Goal: Navigation & Orientation: Find specific page/section

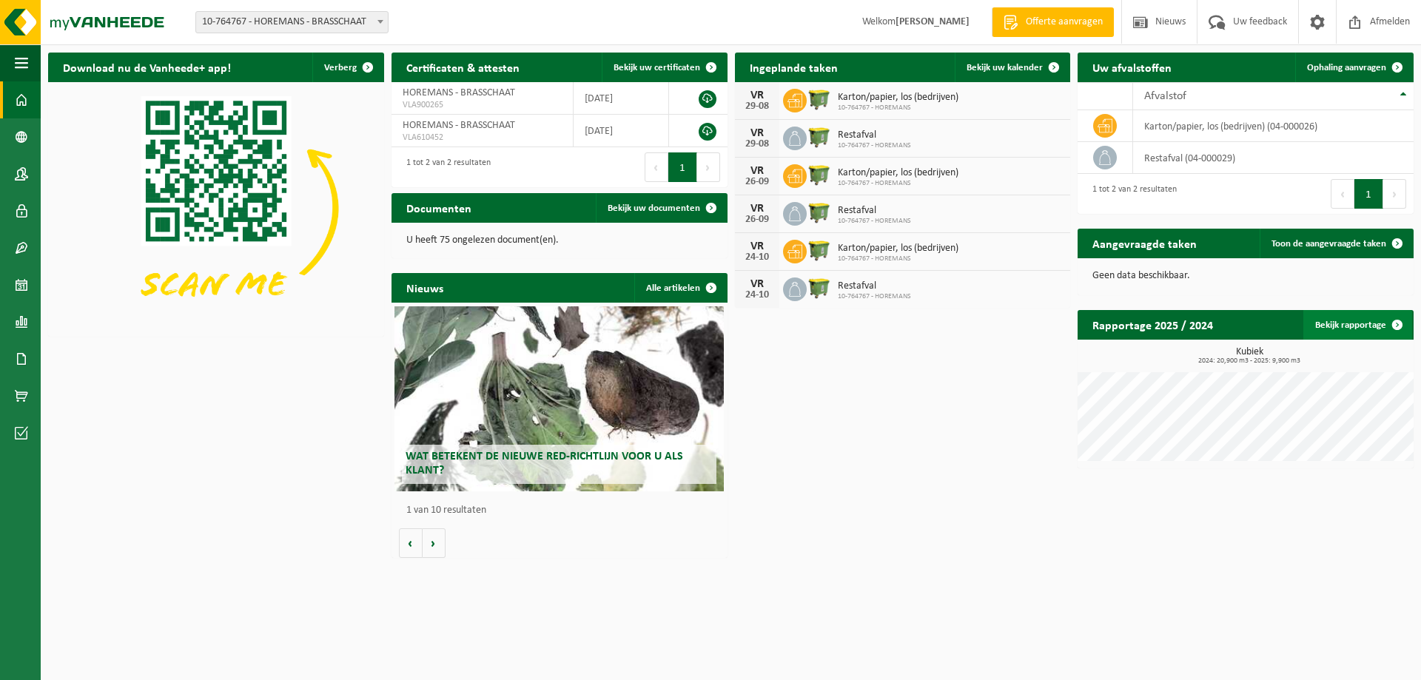
click at [1339, 326] on link "Bekijk rapportage" at bounding box center [1358, 325] width 109 height 30
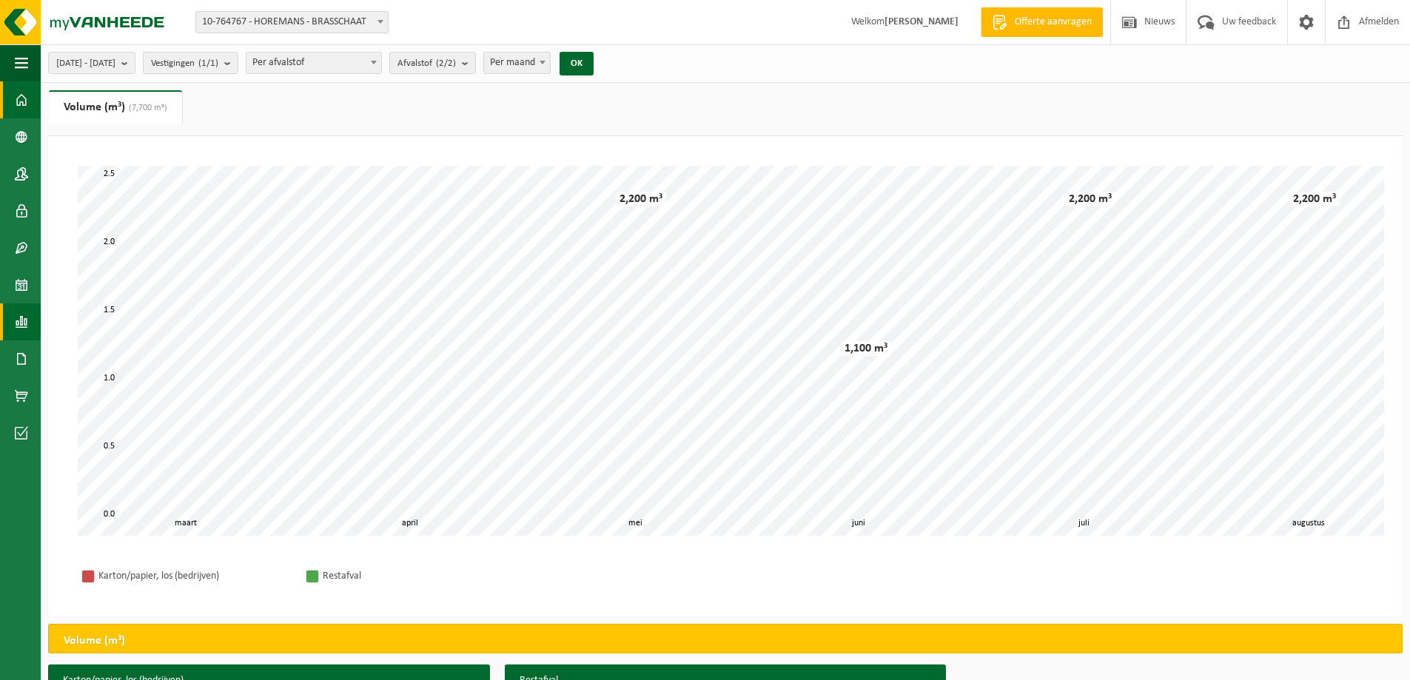
click at [19, 101] on span at bounding box center [21, 99] width 13 height 37
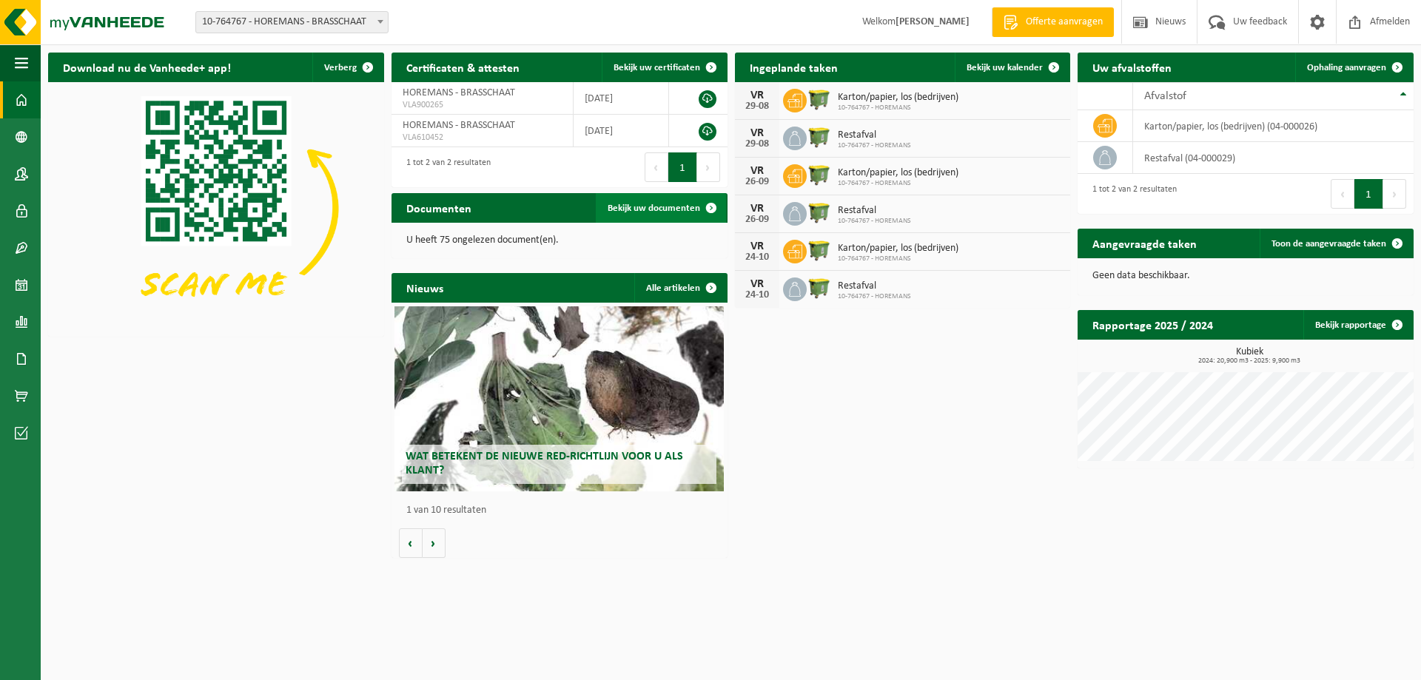
click at [663, 207] on span "Bekijk uw documenten" at bounding box center [654, 209] width 93 height 10
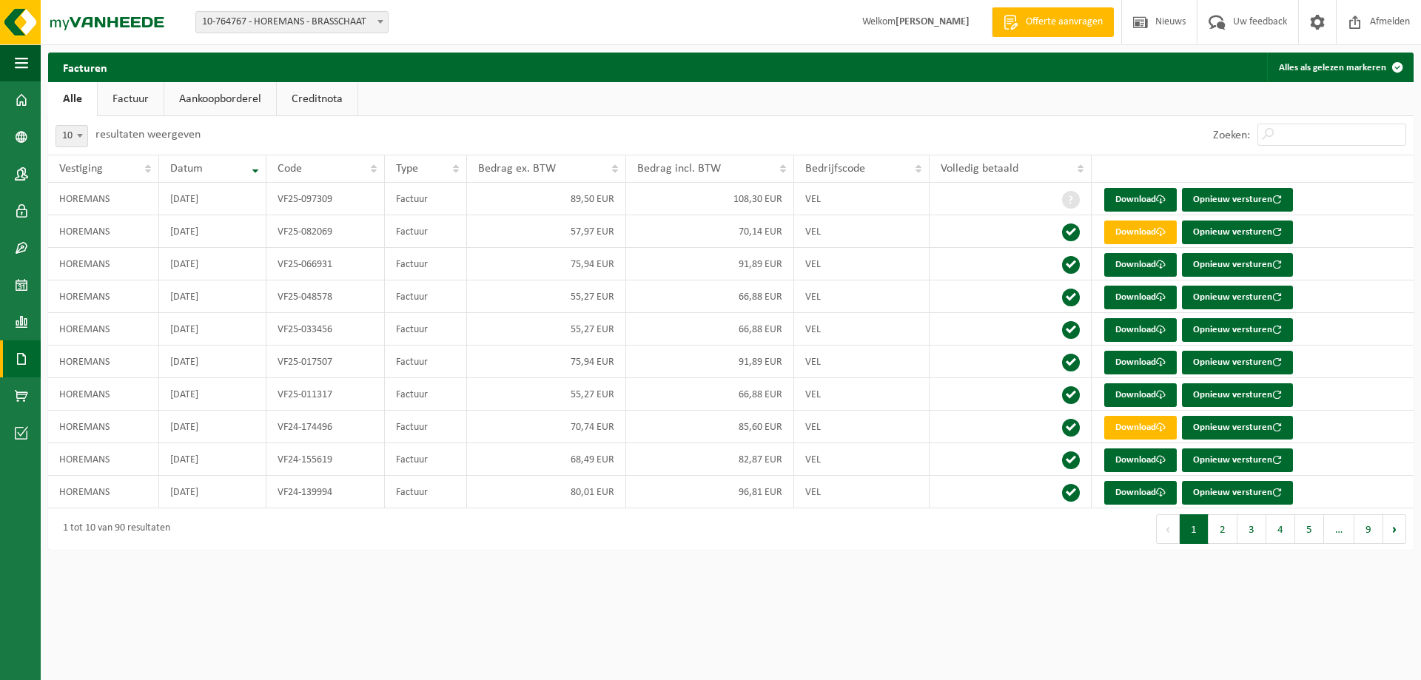
click at [132, 94] on link "Factuur" at bounding box center [131, 99] width 66 height 34
click at [245, 100] on link "Aankoopborderel" at bounding box center [222, 99] width 112 height 34
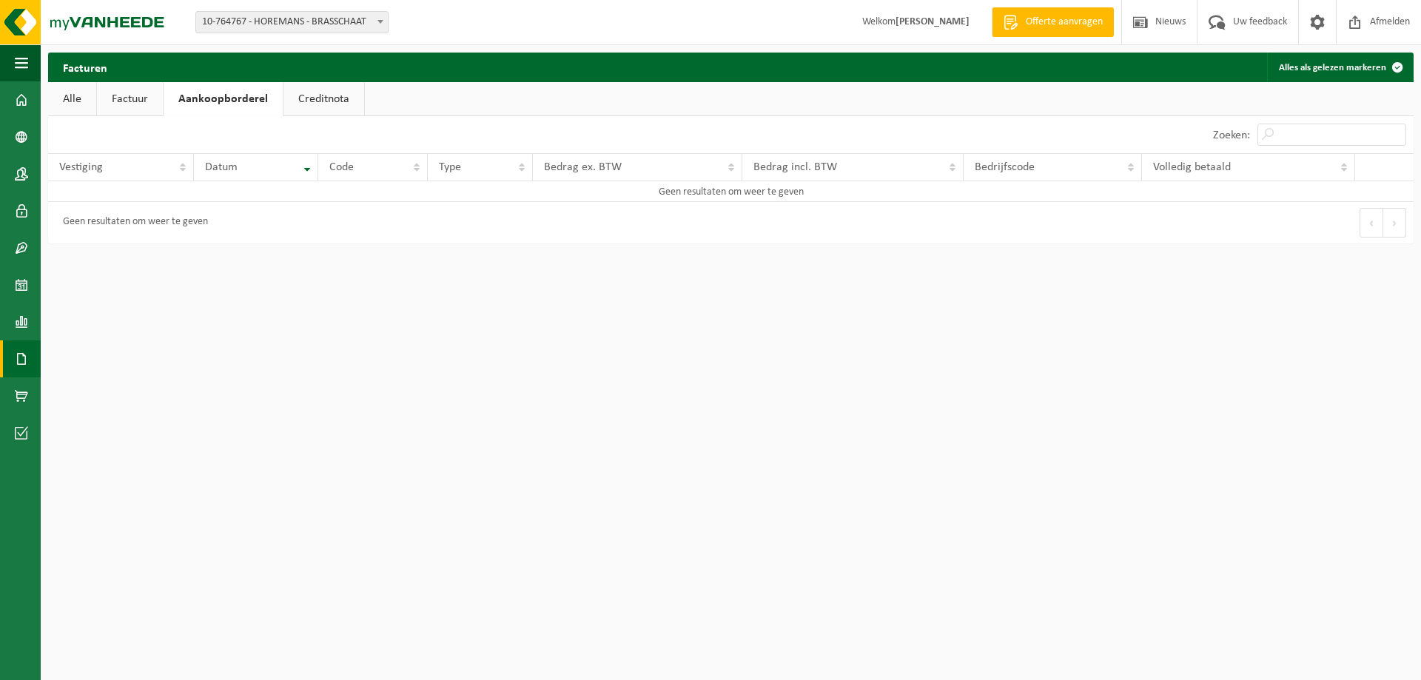
click at [353, 99] on link "Creditnota" at bounding box center [324, 99] width 81 height 34
click at [105, 104] on link "Factuur" at bounding box center [130, 99] width 66 height 34
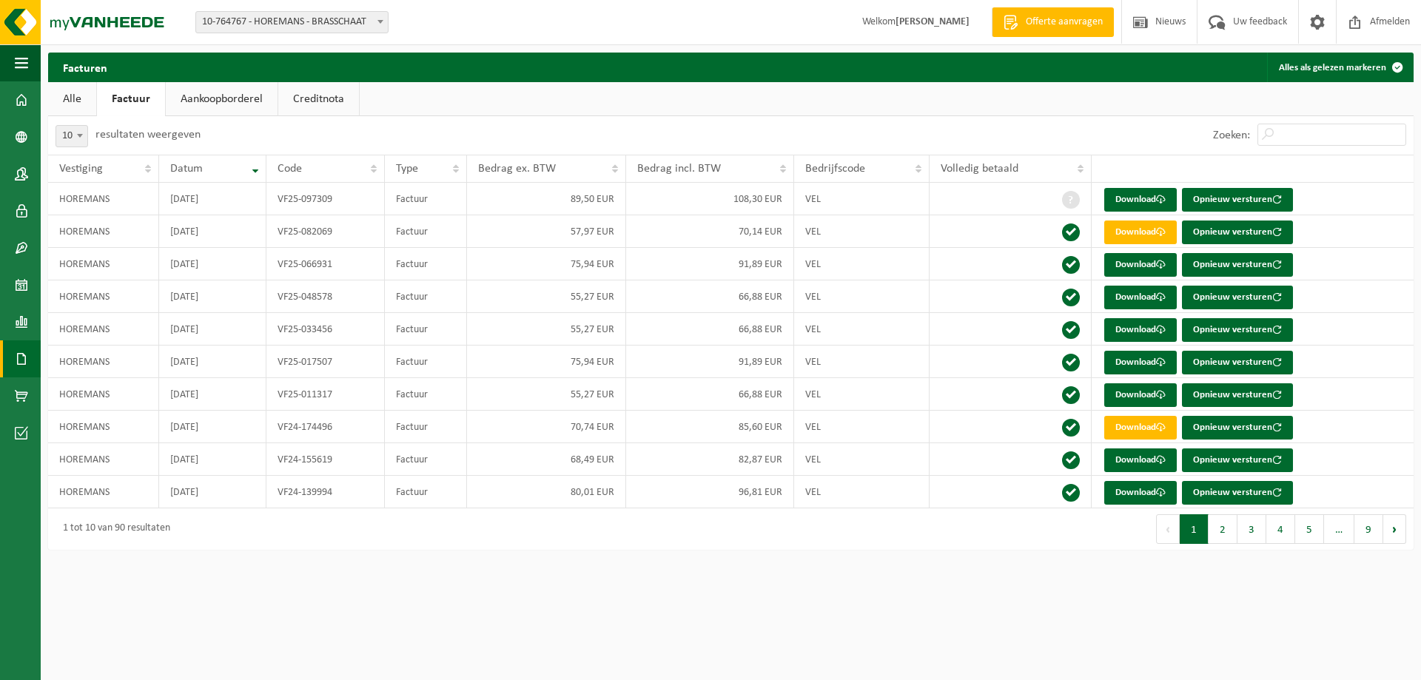
click at [76, 106] on link "Alle" at bounding box center [72, 99] width 48 height 34
click at [22, 284] on span at bounding box center [21, 284] width 13 height 37
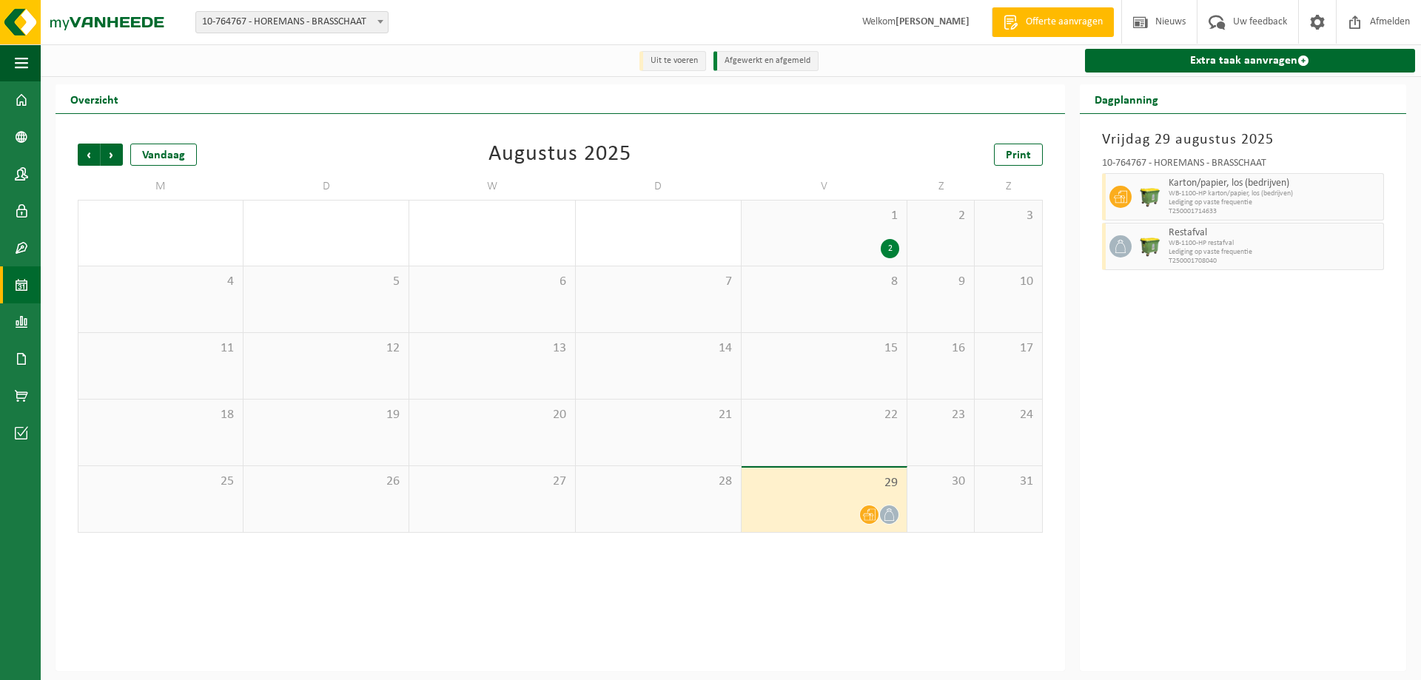
click at [824, 500] on div "29" at bounding box center [824, 500] width 165 height 64
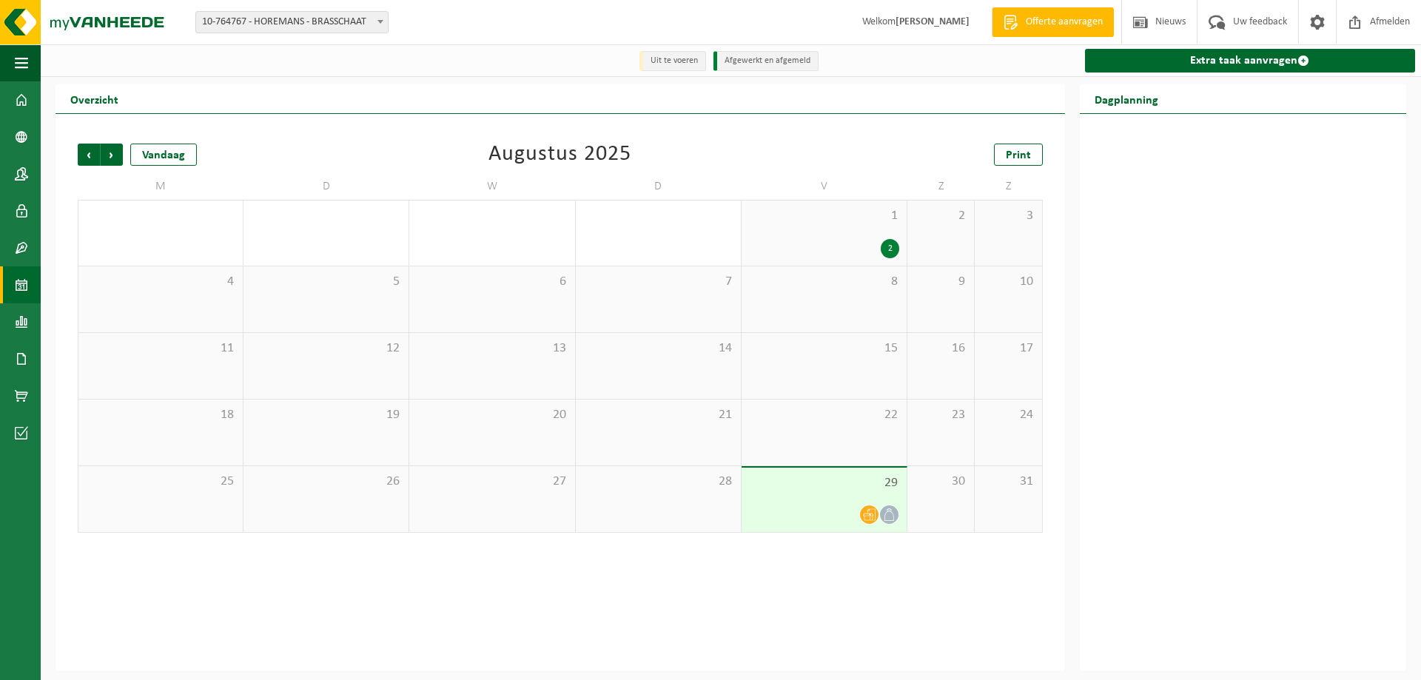
click at [871, 513] on icon at bounding box center [869, 515] width 13 height 13
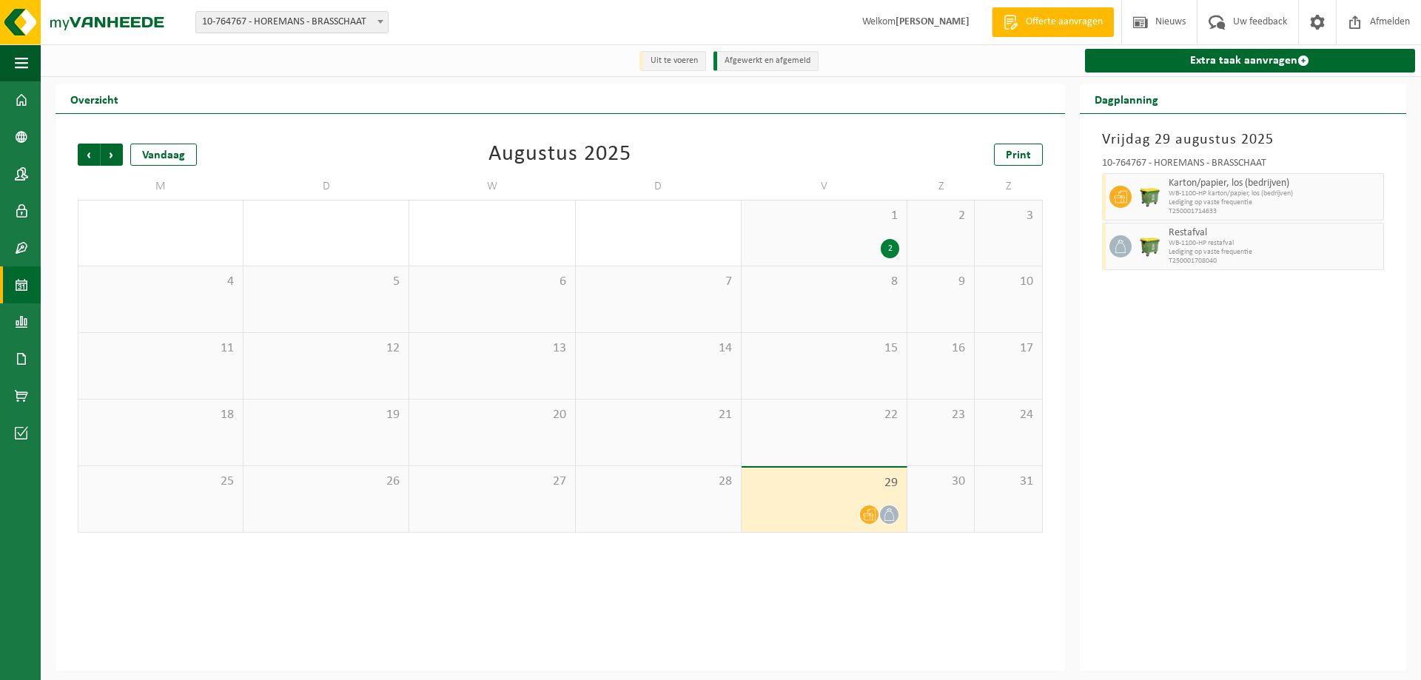
click at [890, 517] on icon at bounding box center [889, 515] width 13 height 13
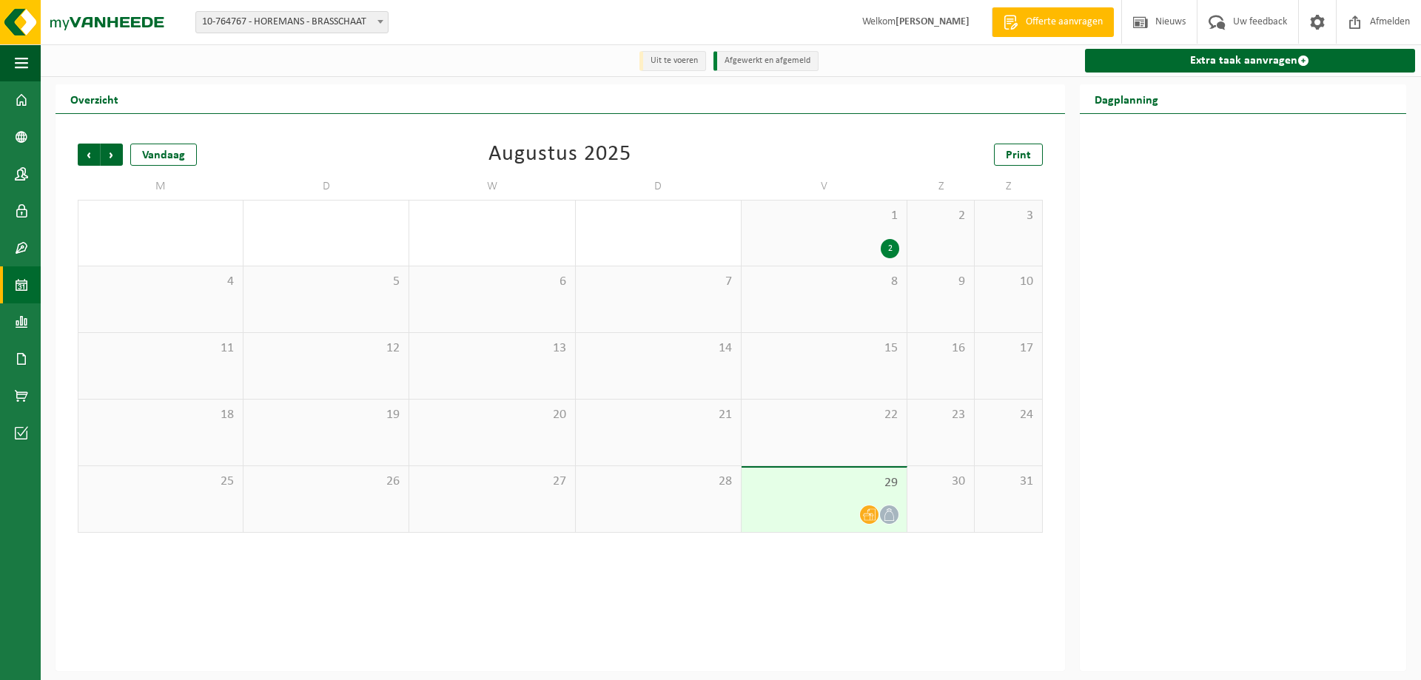
click at [863, 516] on icon at bounding box center [869, 515] width 13 height 13
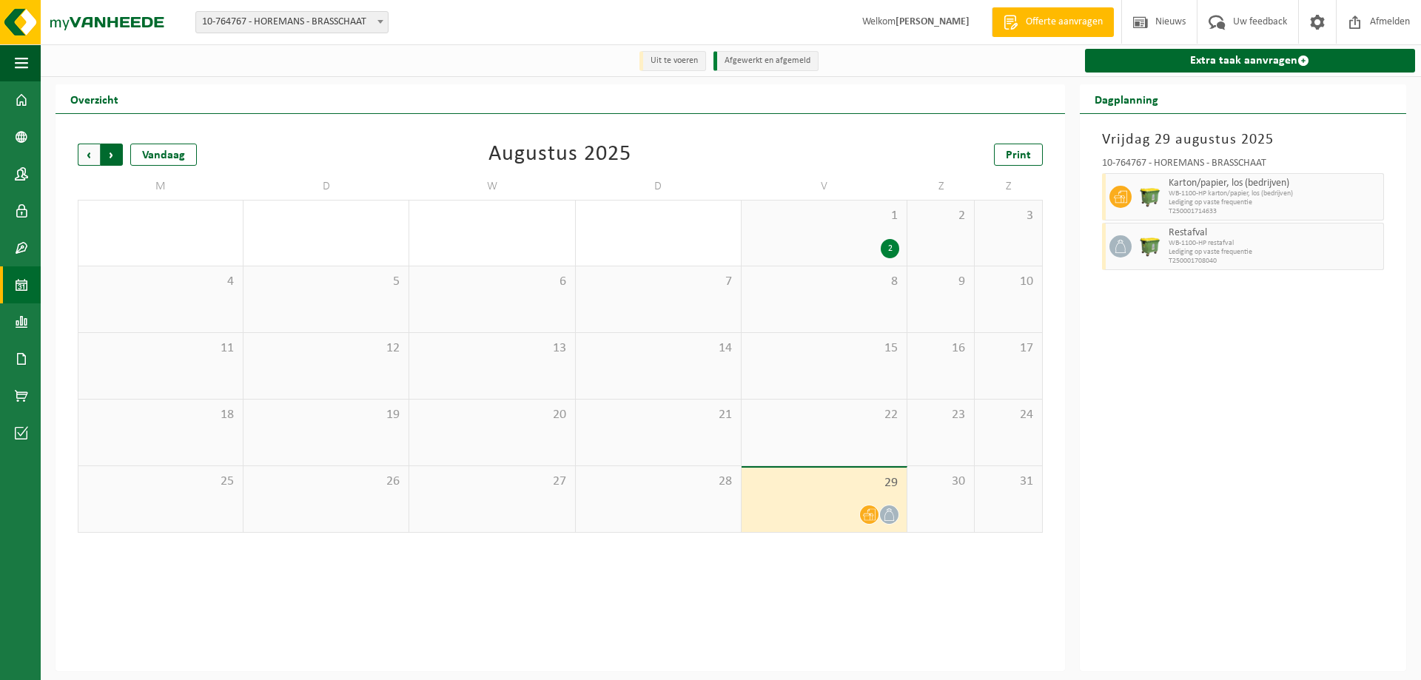
click at [86, 152] on span "Vorige" at bounding box center [89, 155] width 22 height 22
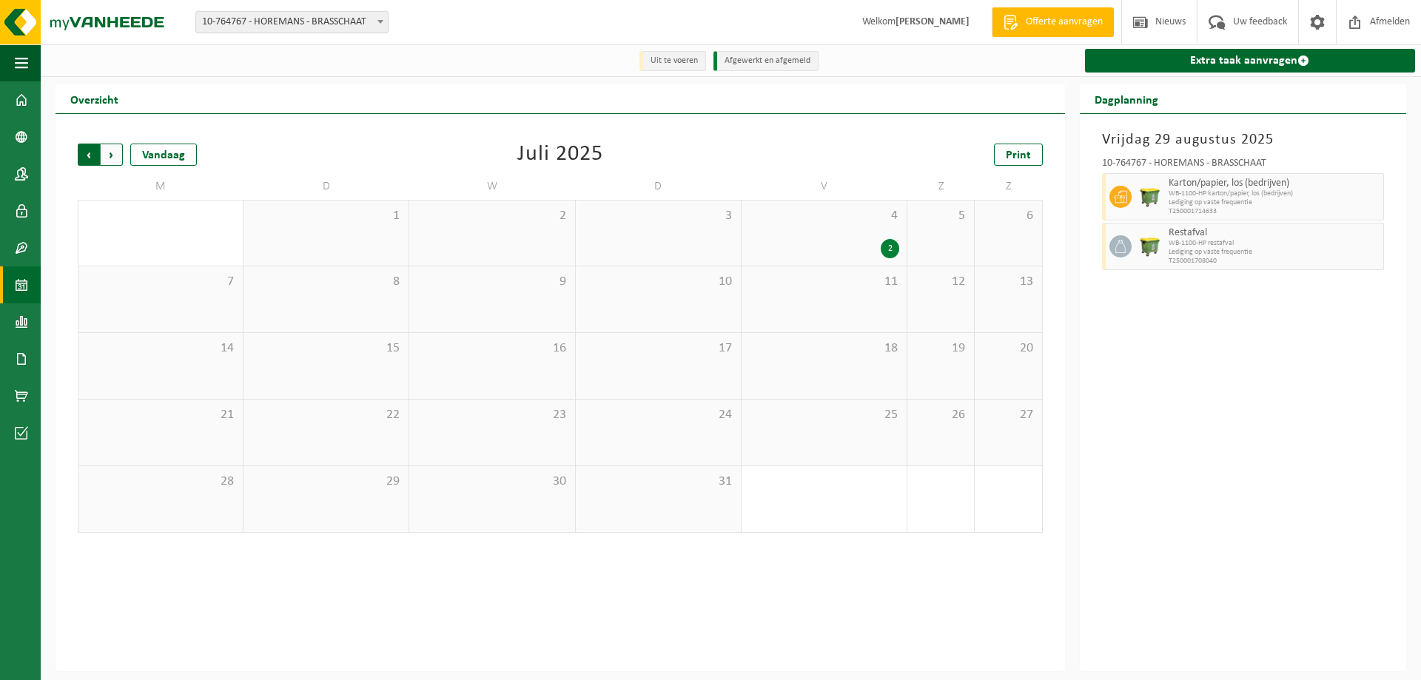
click at [115, 151] on span "Volgende" at bounding box center [112, 155] width 22 height 22
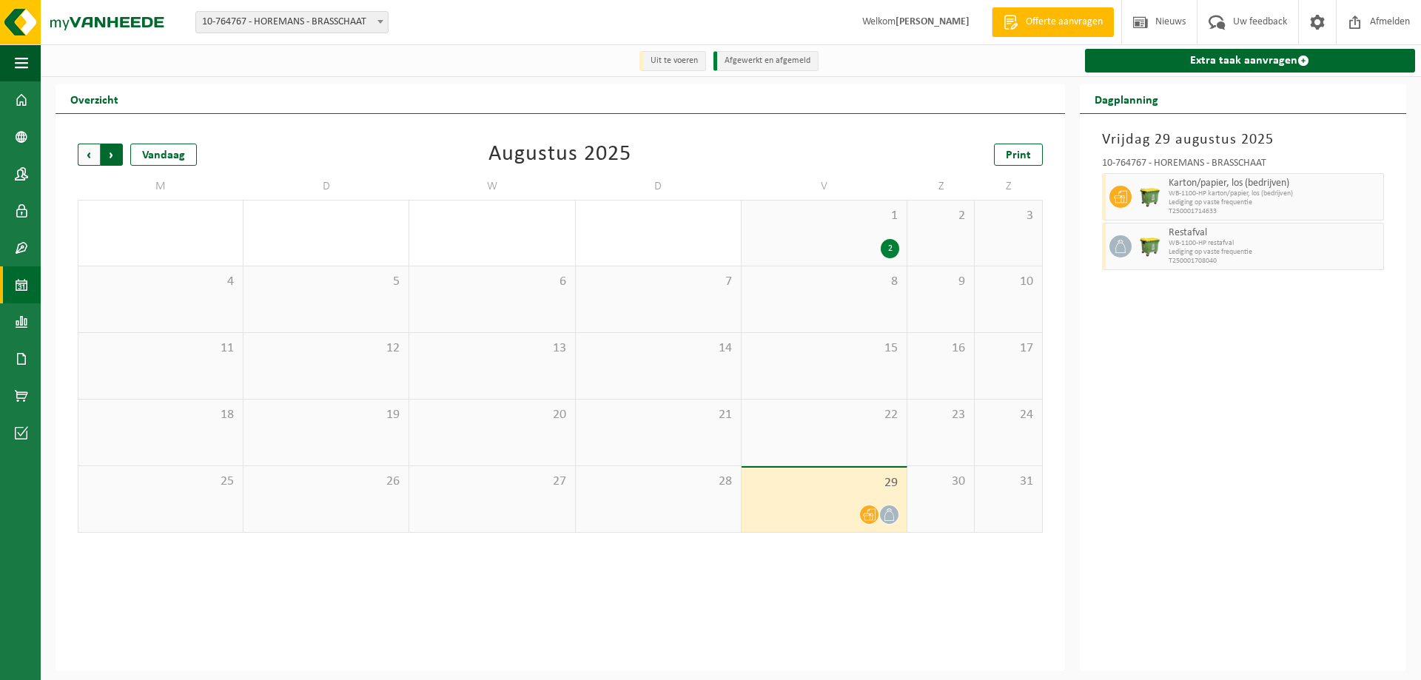
click at [89, 152] on span "Vorige" at bounding box center [89, 155] width 22 height 22
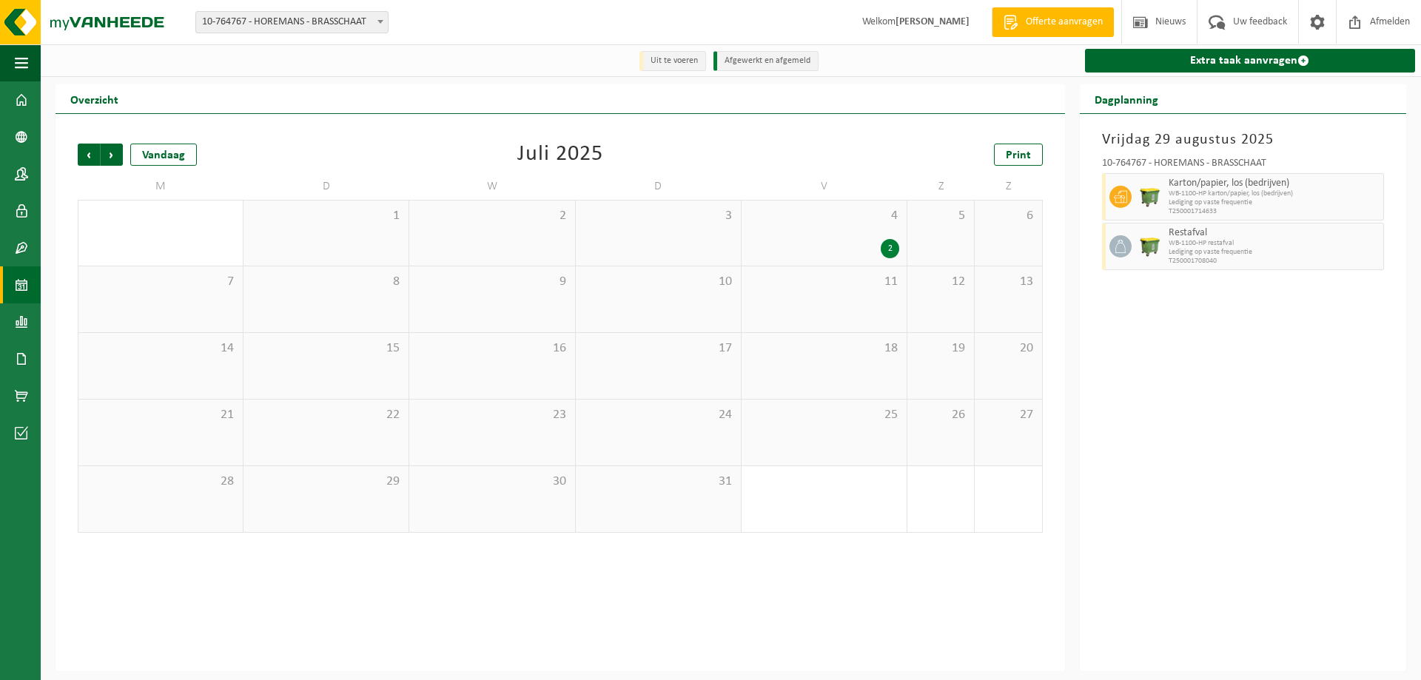
click at [89, 152] on span "Vorige" at bounding box center [89, 155] width 22 height 22
click at [119, 155] on span "Volgende" at bounding box center [112, 155] width 22 height 22
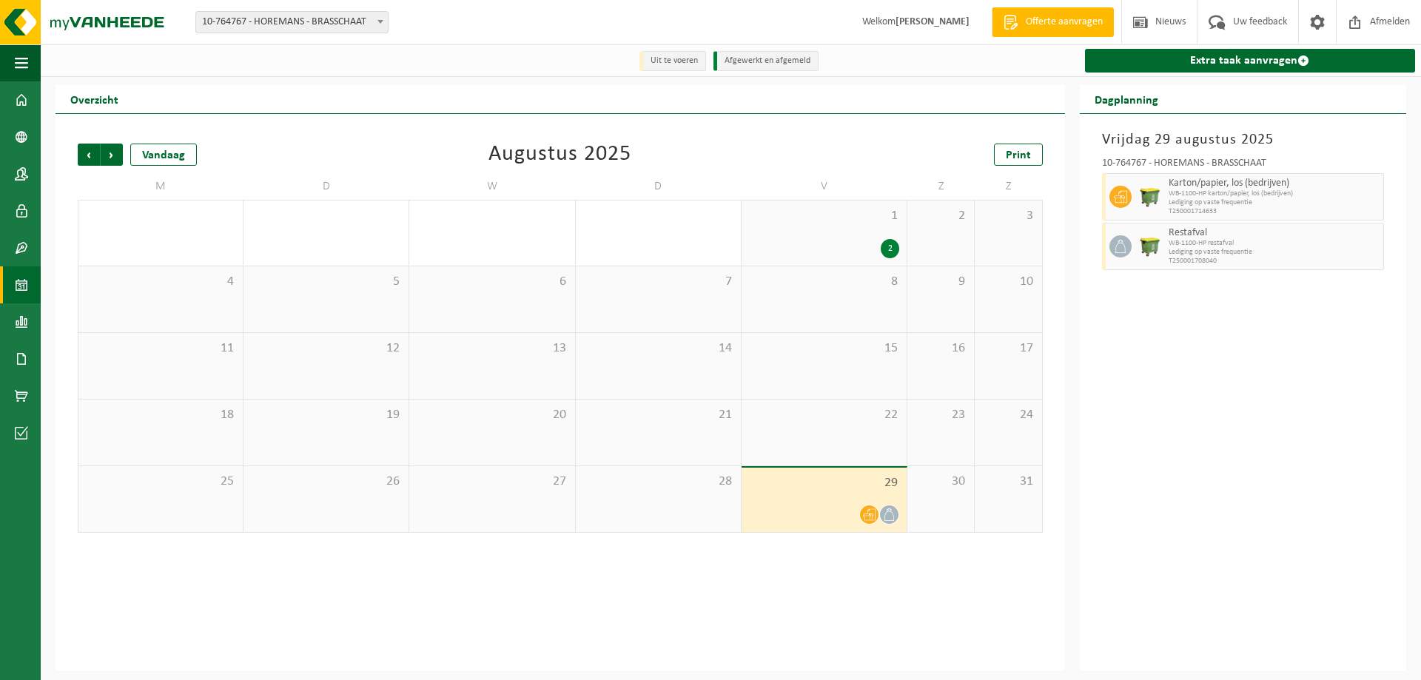
click at [119, 155] on span "Volgende" at bounding box center [112, 155] width 22 height 22
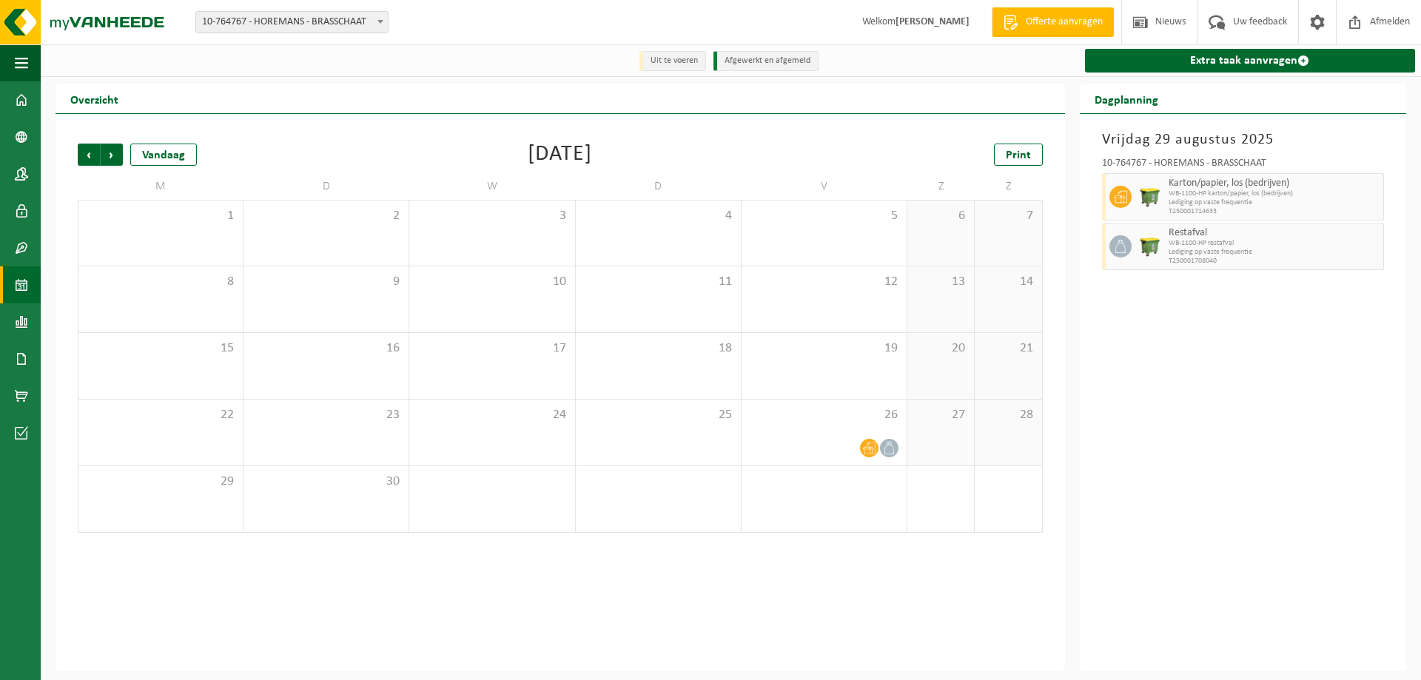
click at [119, 155] on span "Volgende" at bounding box center [112, 155] width 22 height 22
click at [84, 158] on span "Vorige" at bounding box center [89, 155] width 22 height 22
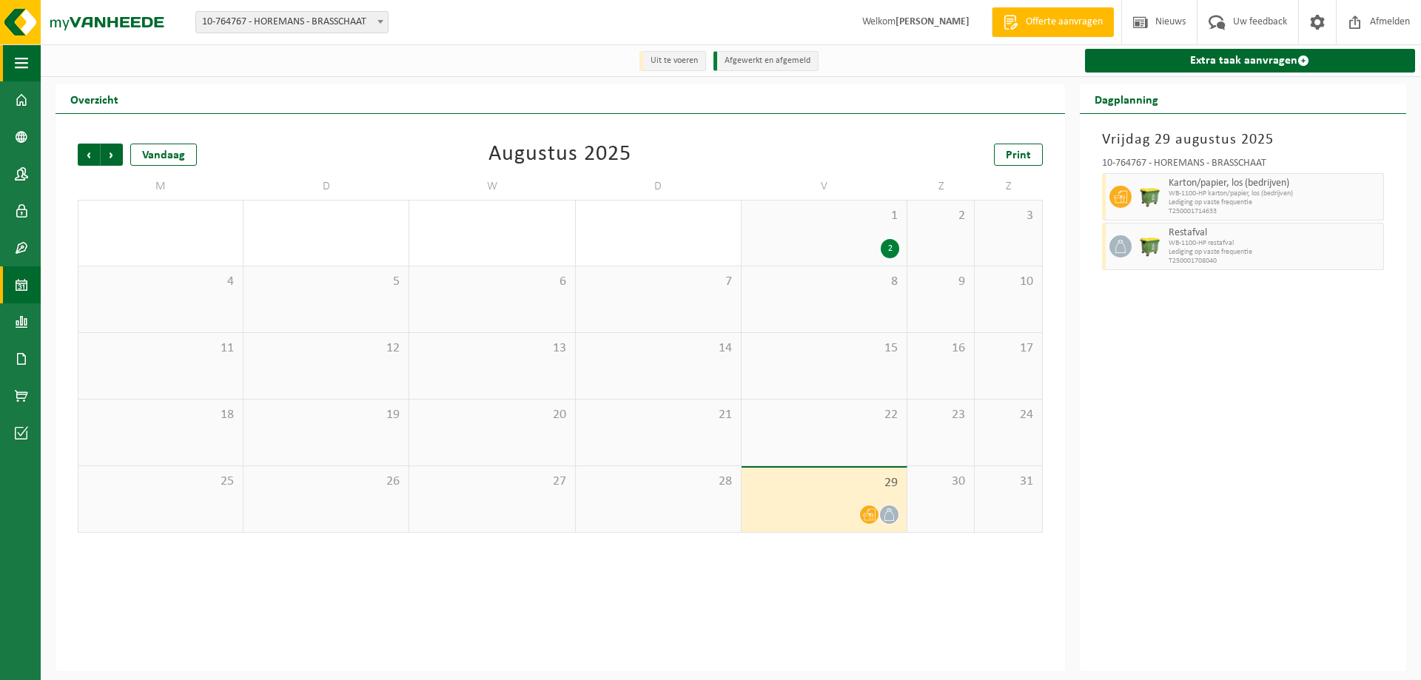
click at [21, 59] on span "button" at bounding box center [21, 62] width 13 height 37
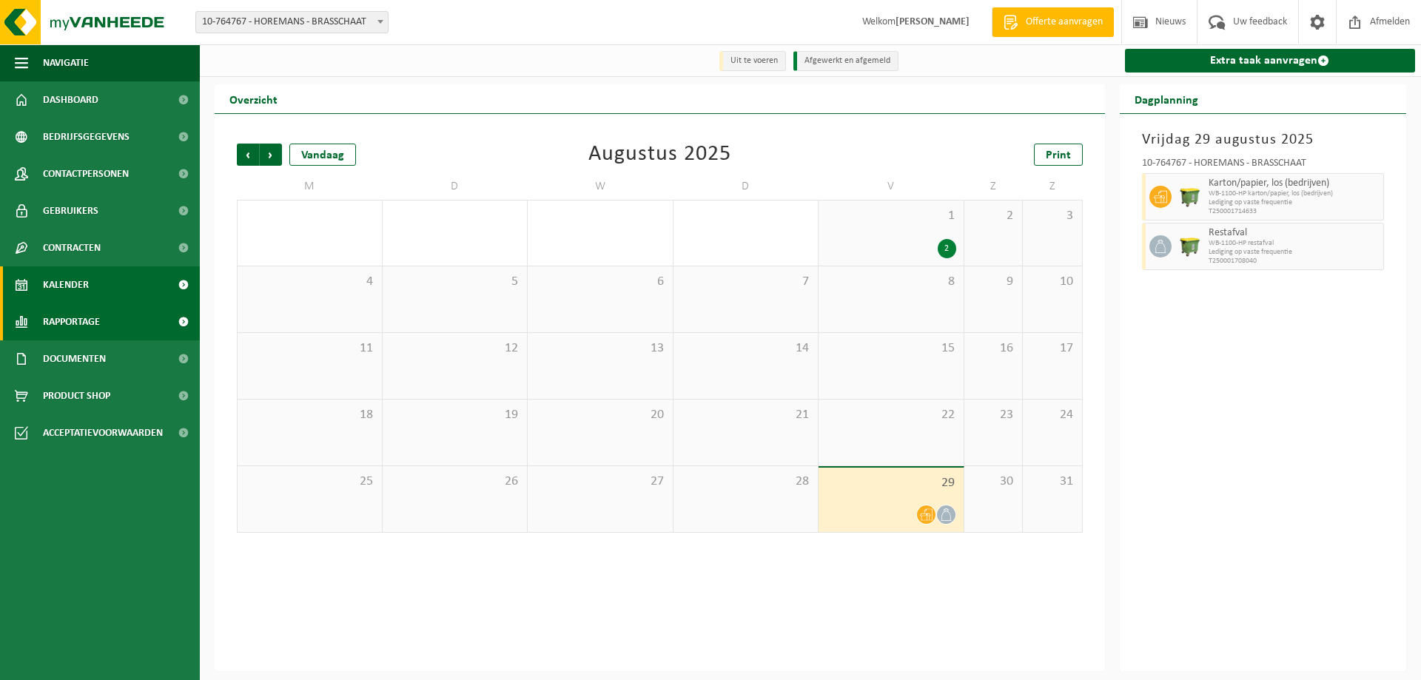
click at [90, 322] on span "Rapportage" at bounding box center [71, 321] width 57 height 37
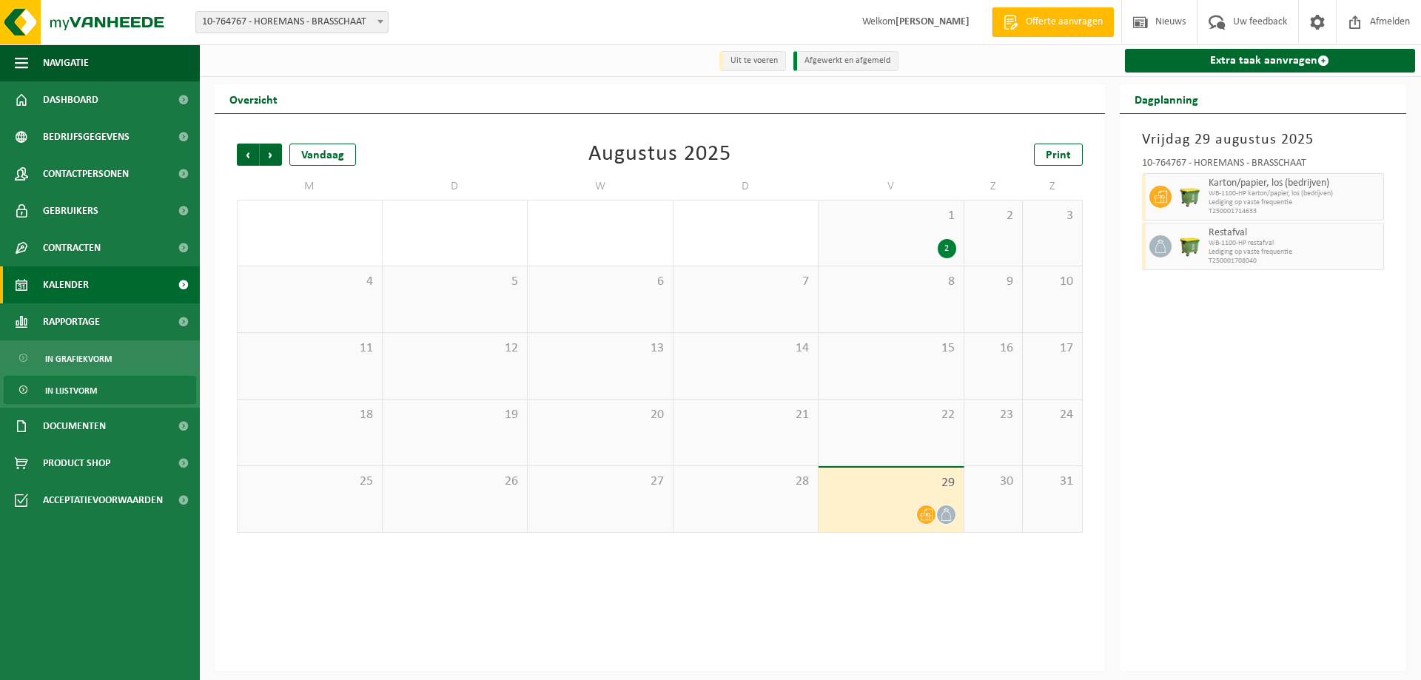
click at [86, 385] on span "In lijstvorm" at bounding box center [71, 391] width 52 height 28
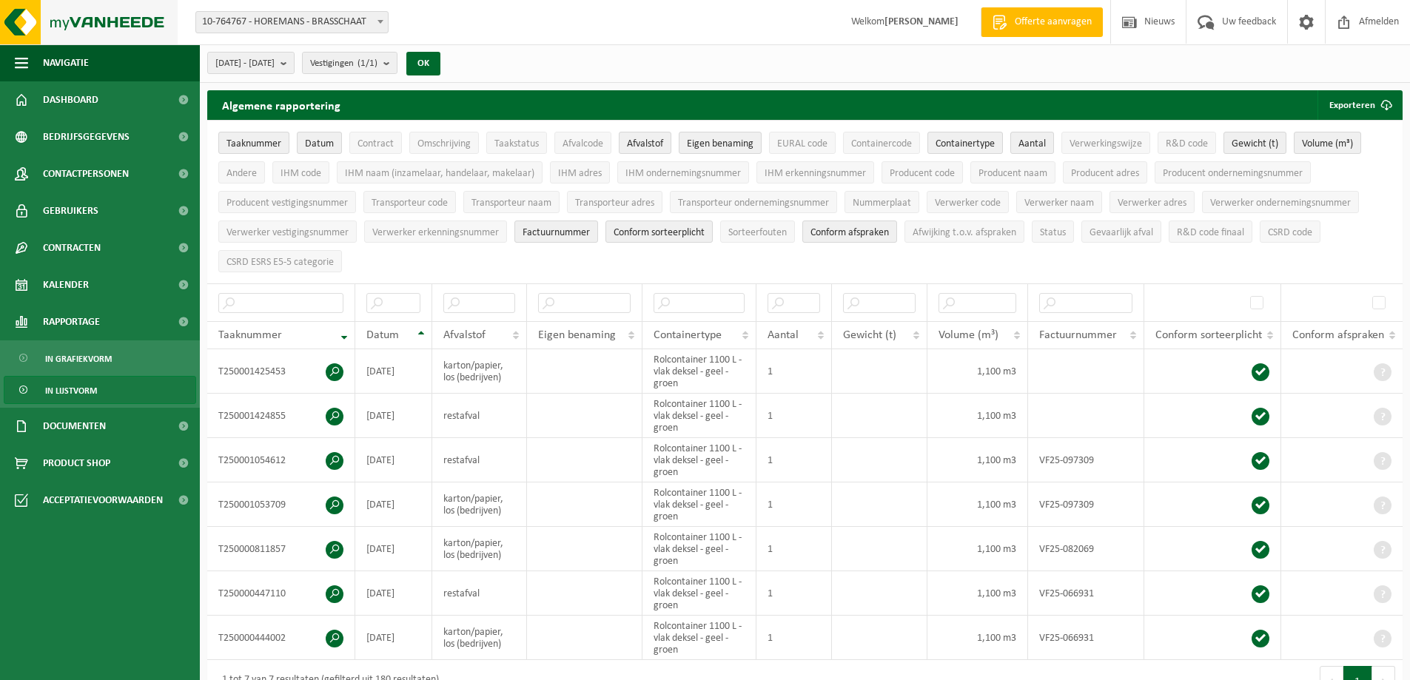
click at [116, 18] on img at bounding box center [89, 22] width 178 height 44
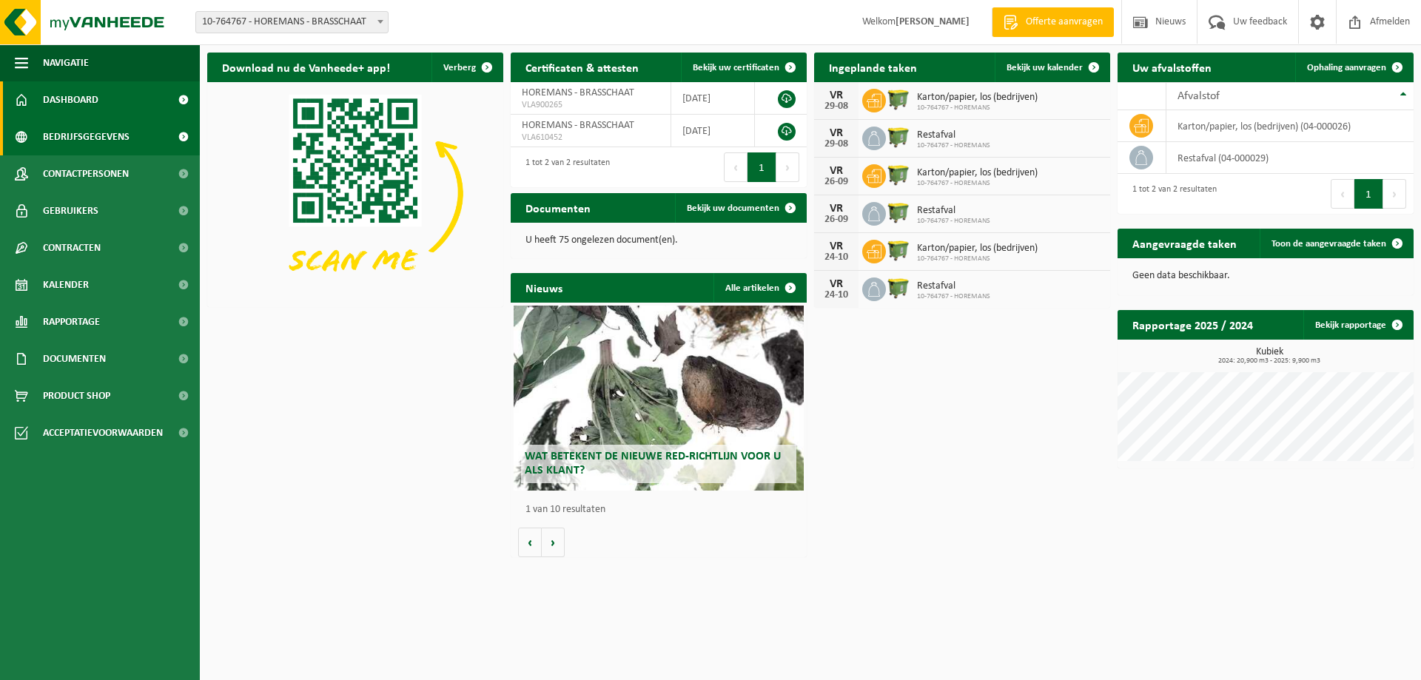
click at [139, 133] on link "Bedrijfsgegevens" at bounding box center [100, 136] width 200 height 37
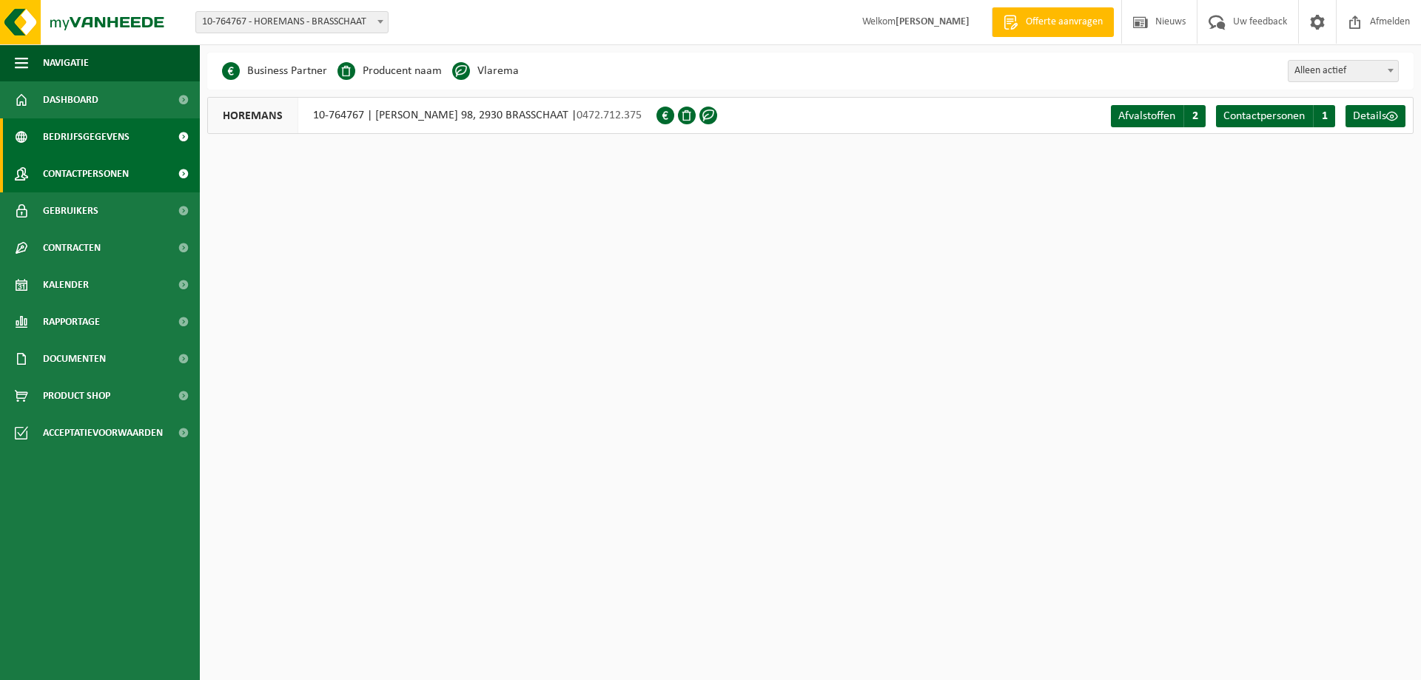
click at [121, 167] on span "Contactpersonen" at bounding box center [86, 173] width 86 height 37
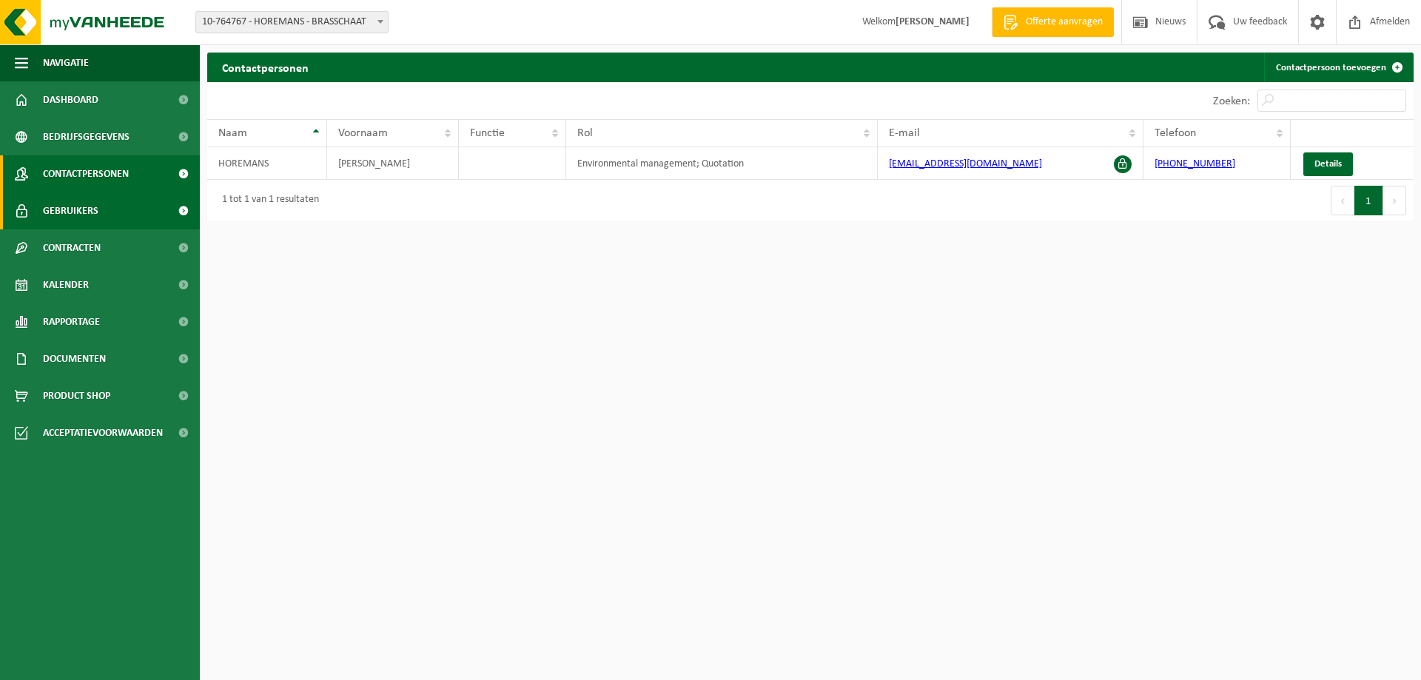
click at [112, 198] on link "Gebruikers" at bounding box center [100, 210] width 200 height 37
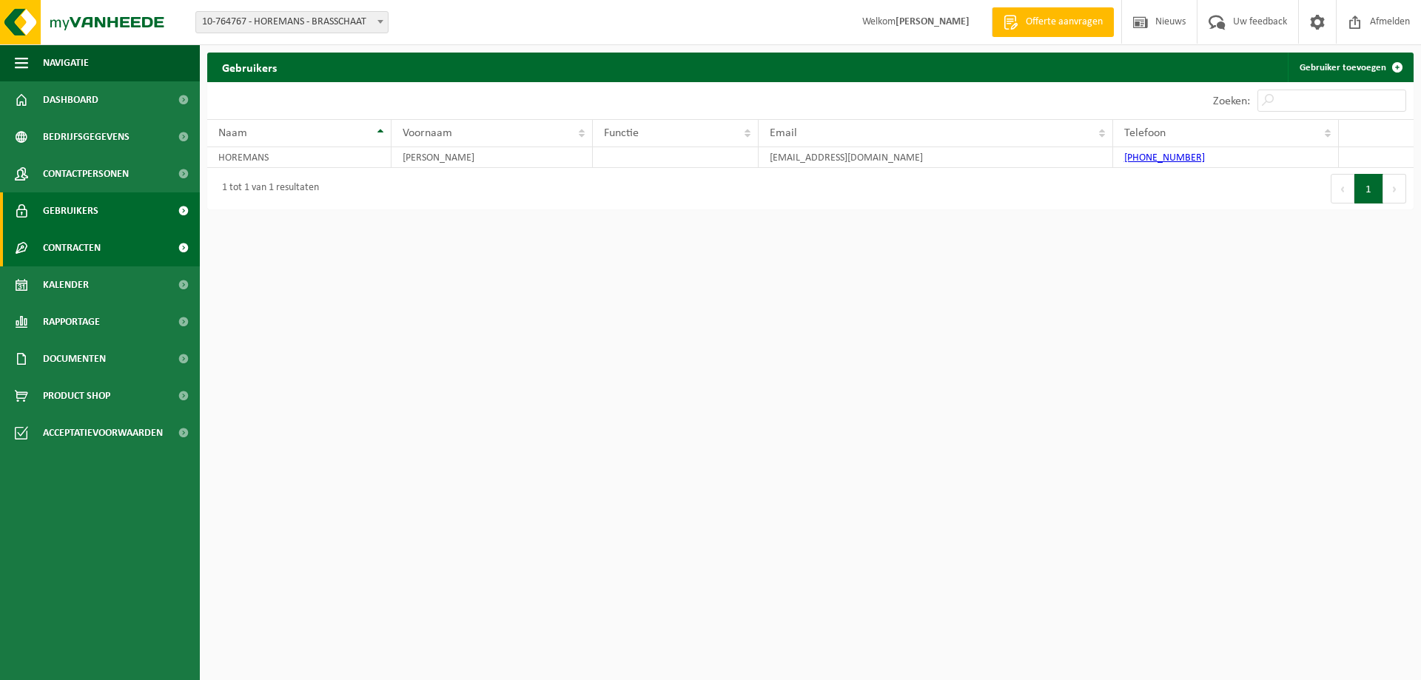
click at [89, 249] on span "Contracten" at bounding box center [72, 247] width 58 height 37
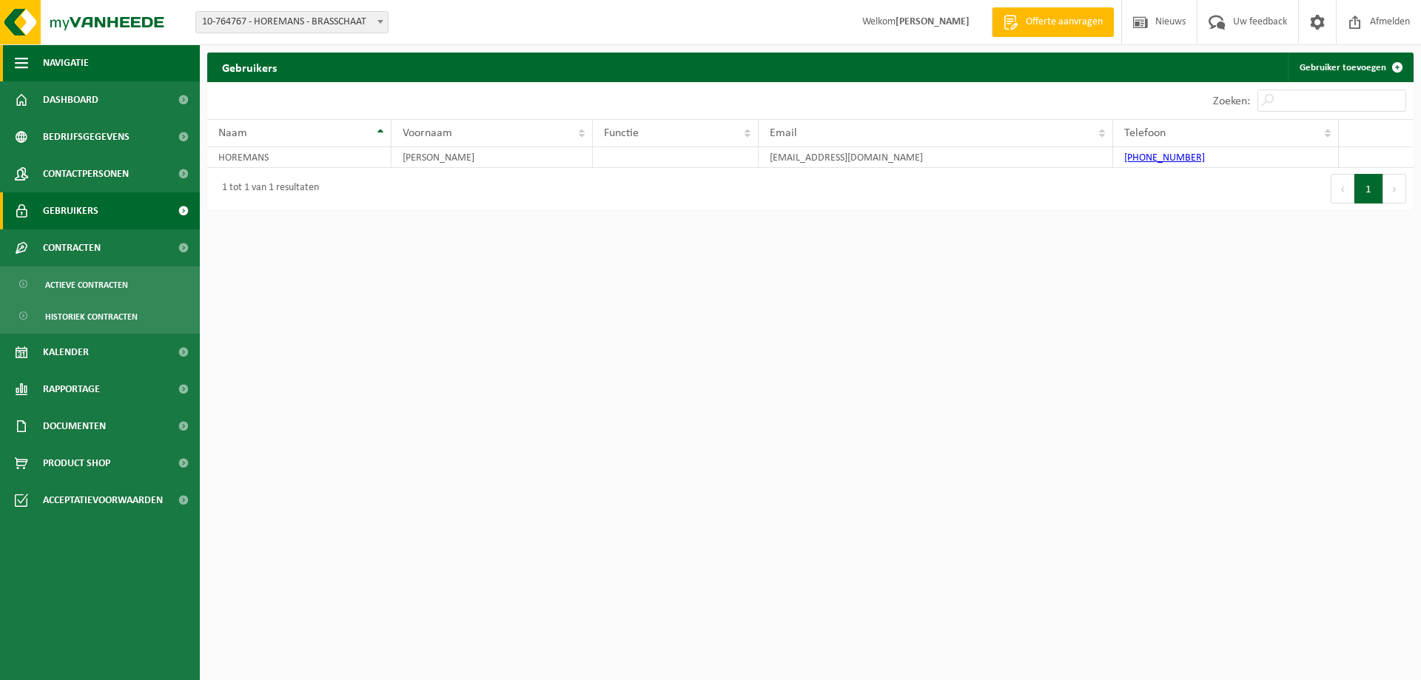
click at [95, 64] on button "Navigatie" at bounding box center [100, 62] width 200 height 37
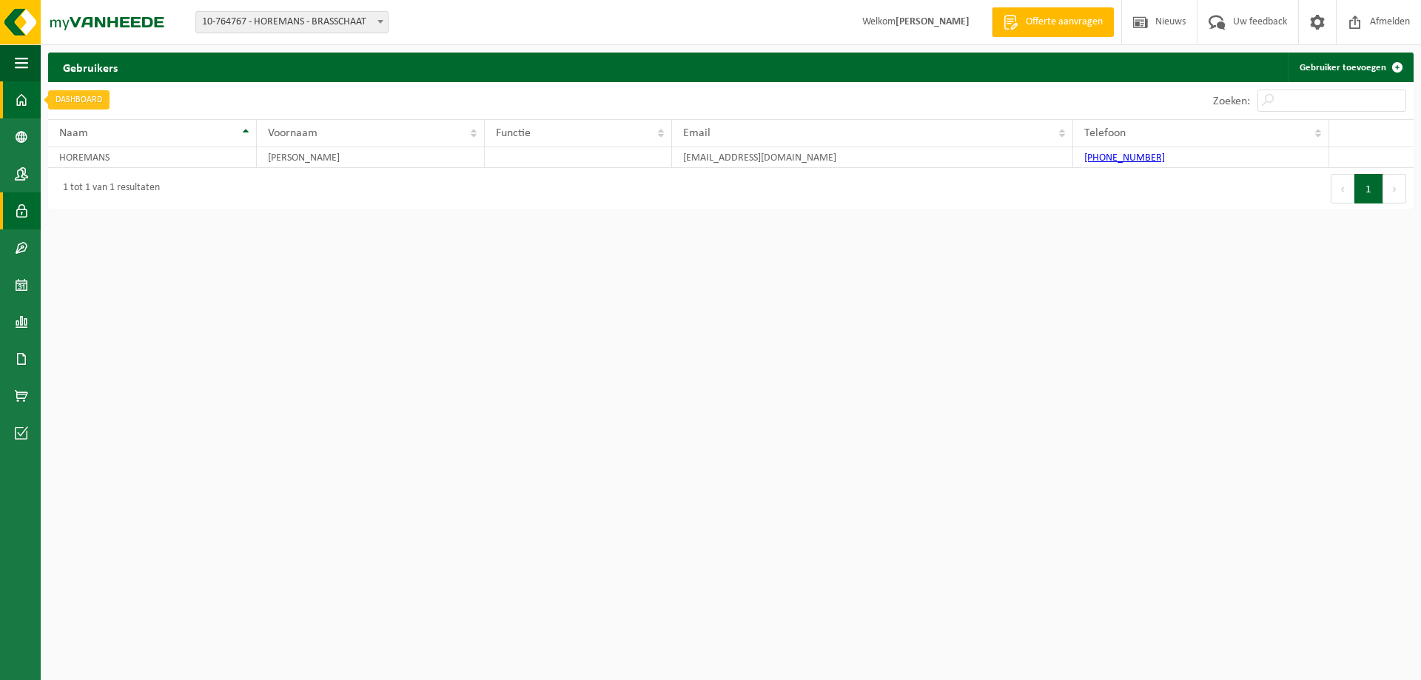
click at [22, 96] on span at bounding box center [21, 99] width 13 height 37
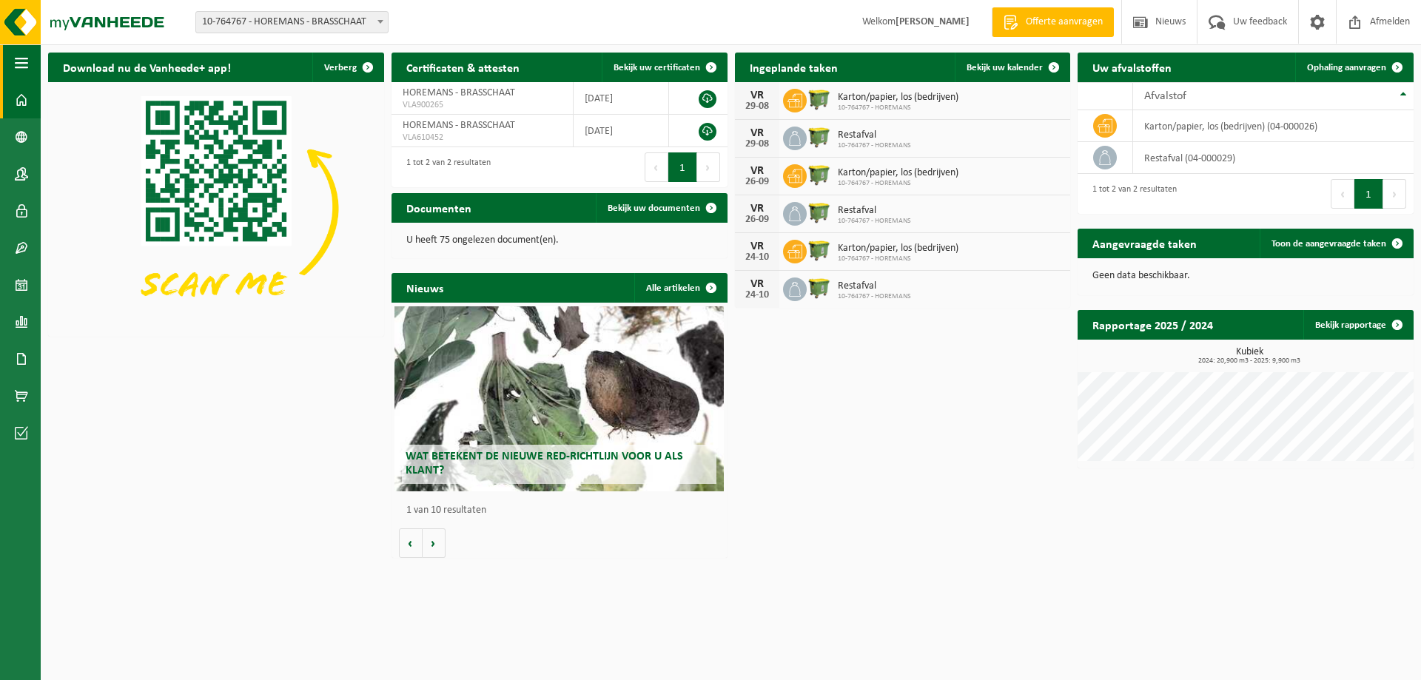
click at [24, 64] on span "button" at bounding box center [21, 62] width 13 height 37
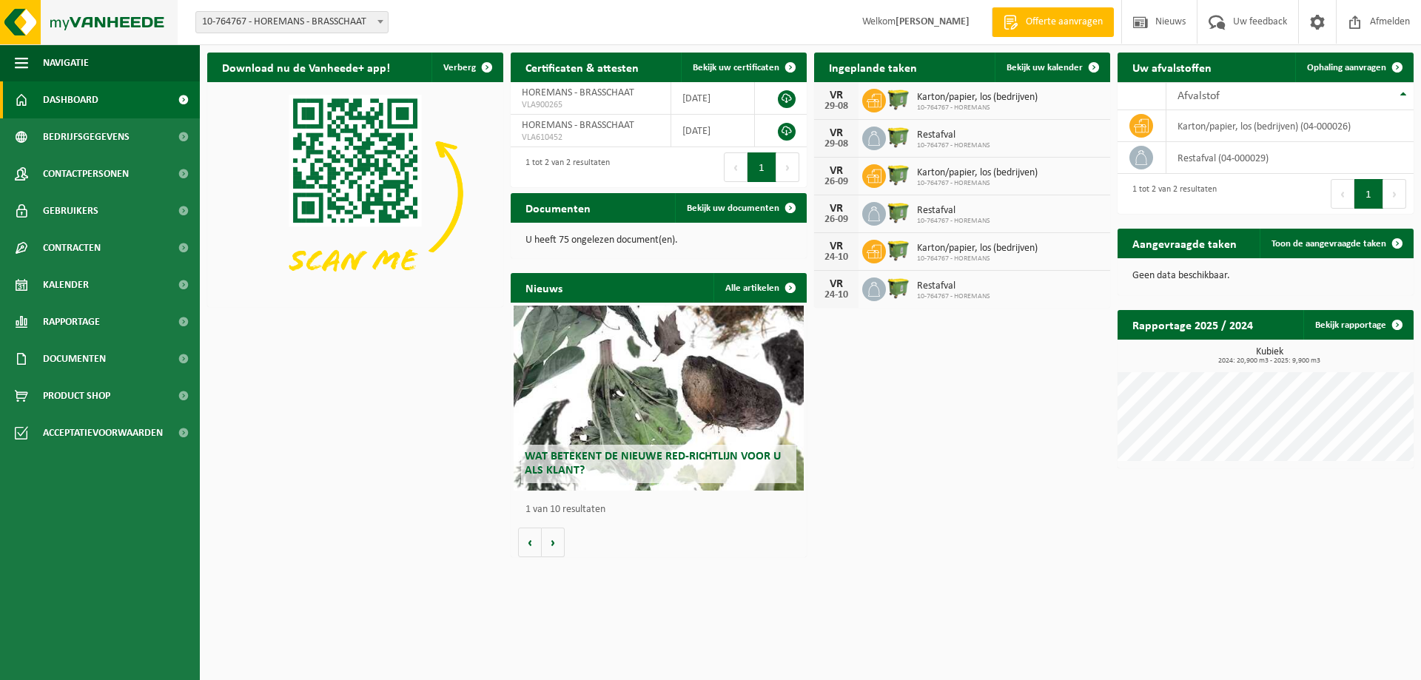
click at [135, 15] on img at bounding box center [89, 22] width 178 height 44
click at [1055, 25] on span "Offerte aanvragen" at bounding box center [1064, 22] width 84 height 15
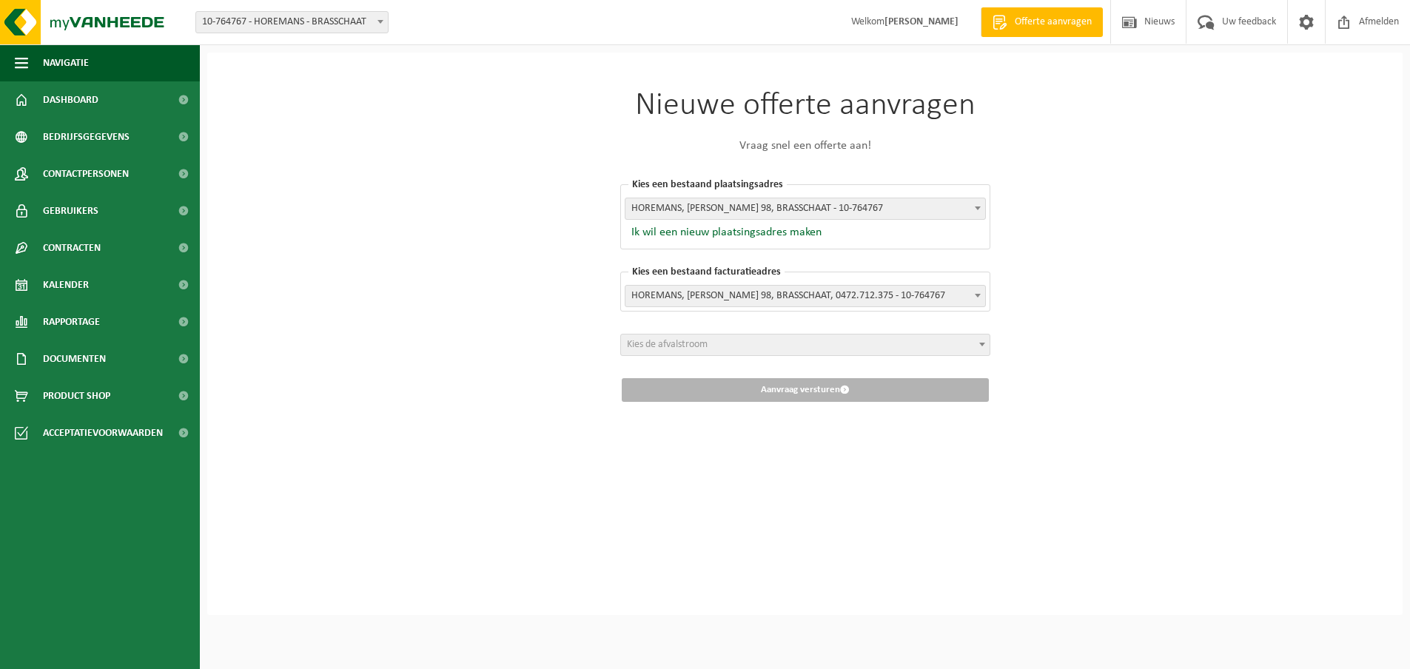
scroll to position [4, 0]
click at [114, 21] on img at bounding box center [89, 22] width 178 height 44
